Goal: Find specific page/section: Find specific page/section

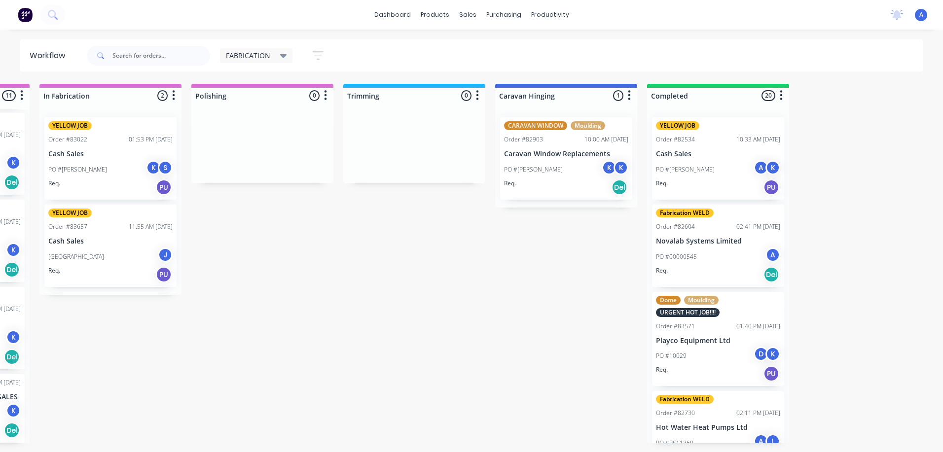
scroll to position [0, 428]
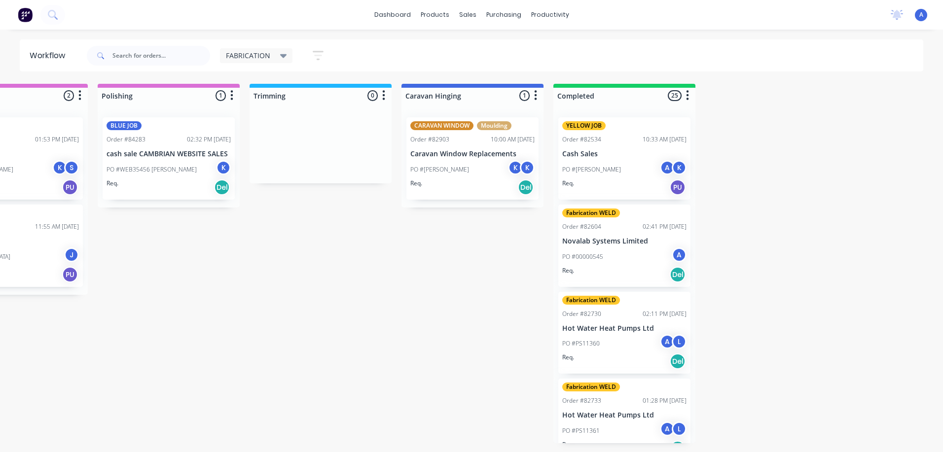
scroll to position [0, 532]
click at [252, 53] on span "FABRICATION" at bounding box center [248, 55] width 44 height 10
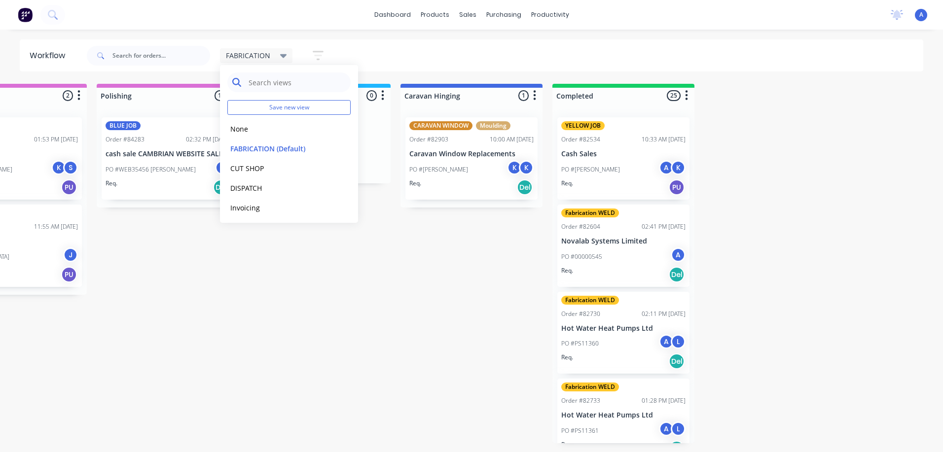
click at [256, 83] on input "text" at bounding box center [297, 83] width 98 height 20
click at [246, 58] on span "FABRICATION" at bounding box center [248, 55] width 44 height 10
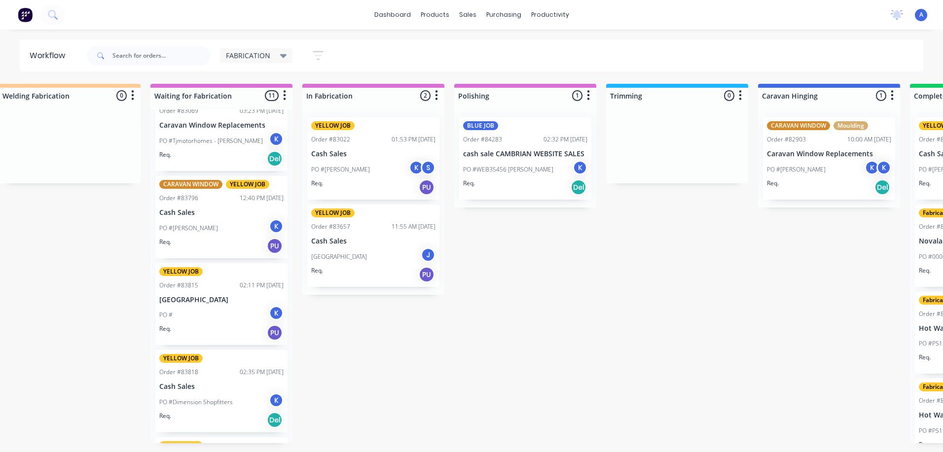
scroll to position [0, 0]
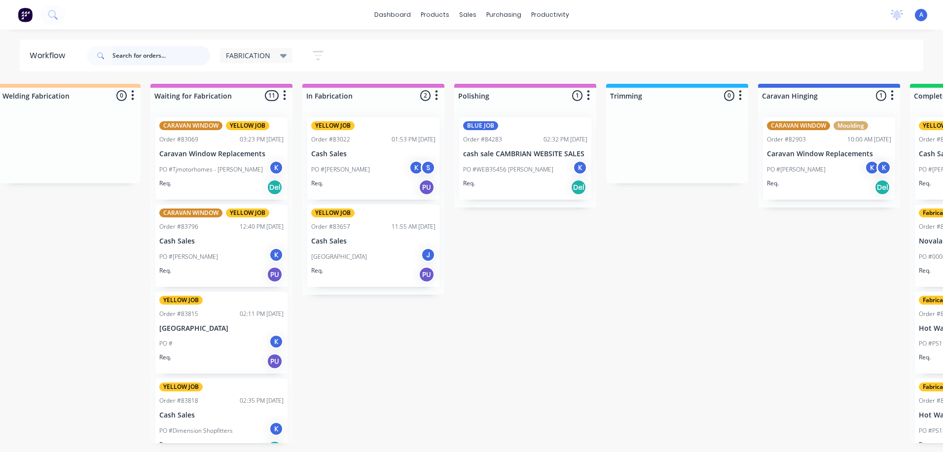
click at [120, 59] on input "text" at bounding box center [161, 56] width 98 height 20
click at [239, 48] on div "FABRICATION" at bounding box center [256, 55] width 73 height 15
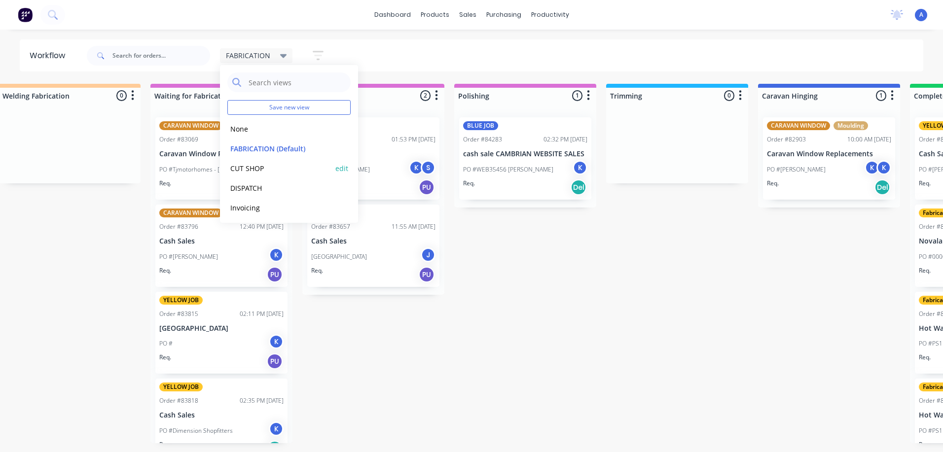
click at [263, 164] on button "CUT SHOP" at bounding box center [279, 168] width 105 height 11
